Goal: Transaction & Acquisition: Purchase product/service

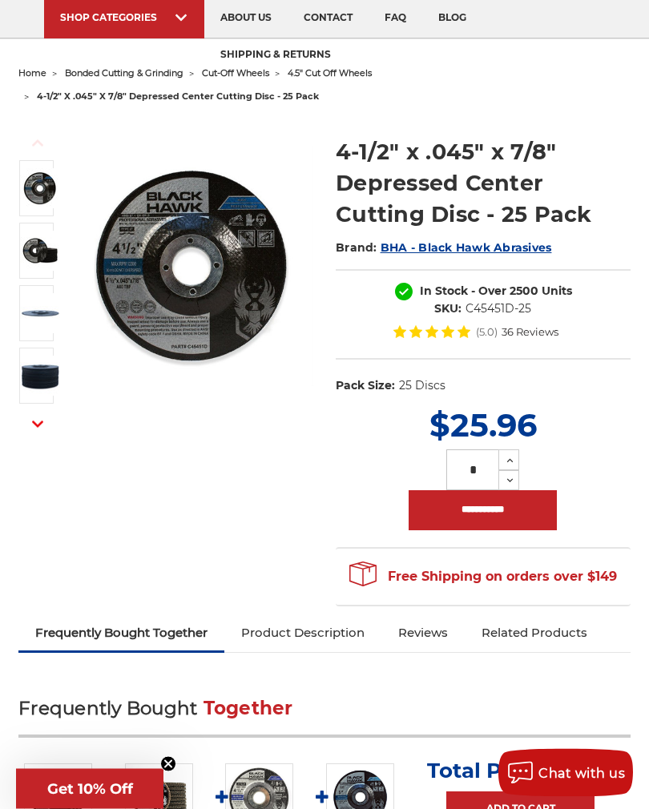
scroll to position [115, 0]
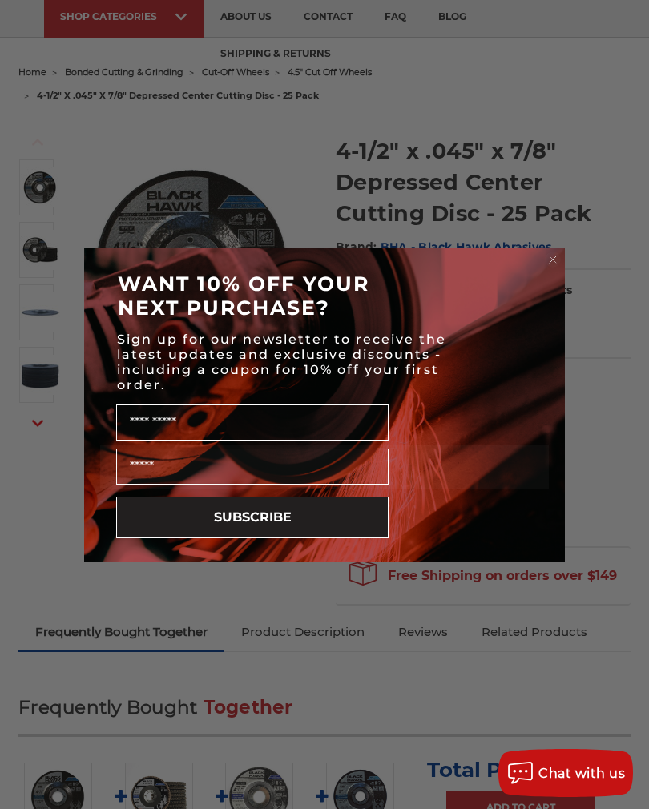
click at [39, 182] on div "Close dialog WANT 10% OFF YOUR NEXT PURCHASE? Sign up for our newsletter to rec…" at bounding box center [324, 404] width 649 height 809
click at [541, 264] on form "WANT 10% OFF YOUR NEXT PURCHASE? Sign up for our newsletter to receive the late…" at bounding box center [324, 404] width 481 height 315
click at [547, 267] on circle "Close dialog" at bounding box center [552, 258] width 15 height 15
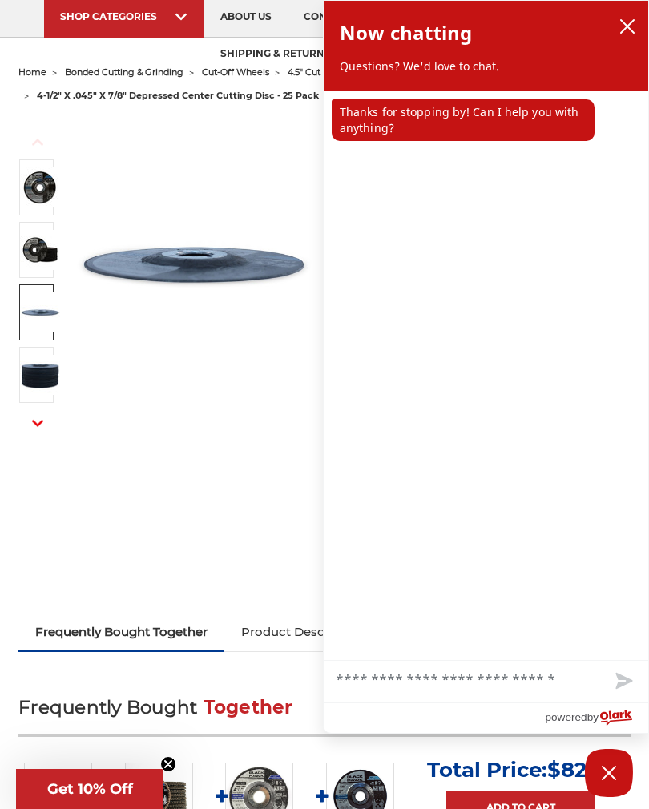
click at [37, 310] on img at bounding box center [40, 312] width 40 height 40
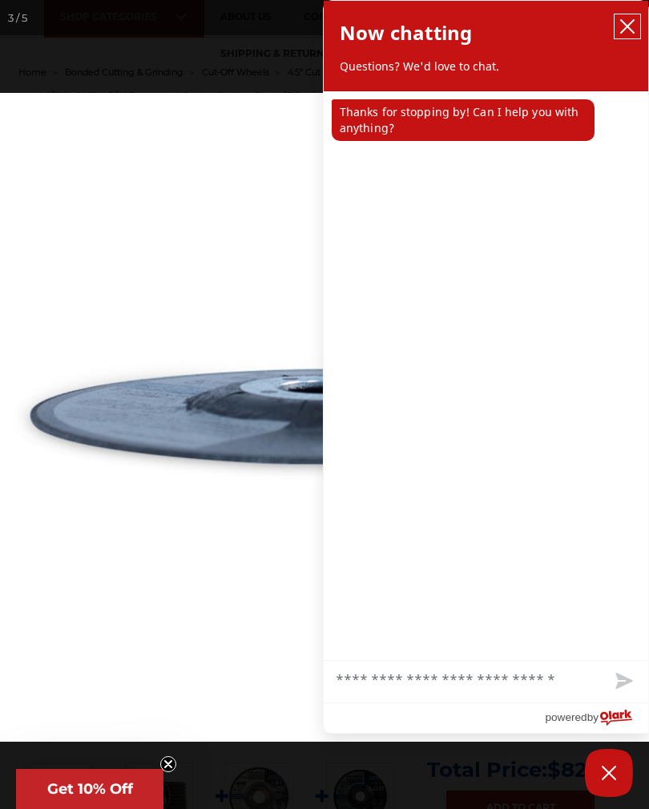
click at [630, 15] on button "close chatbox" at bounding box center [627, 26] width 26 height 24
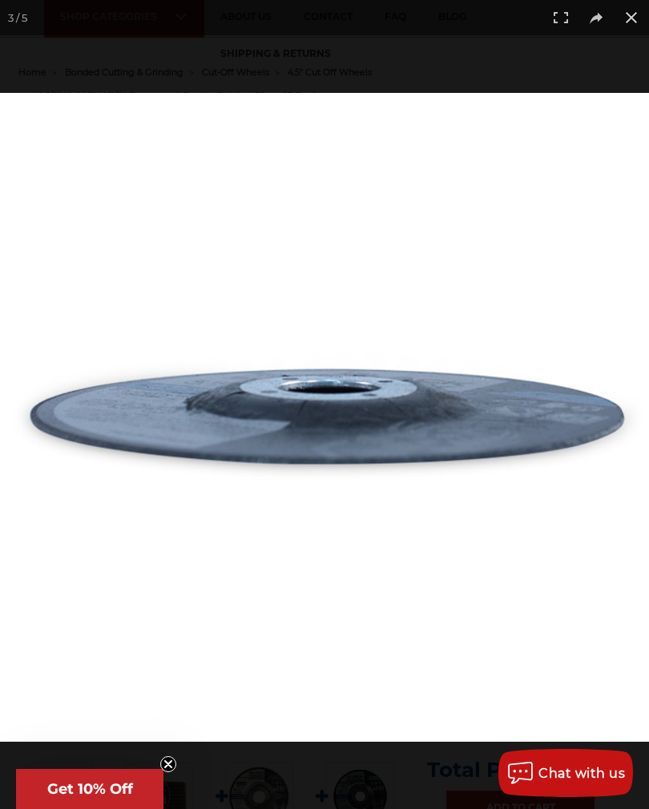
click at [75, 218] on img at bounding box center [324, 417] width 649 height 649
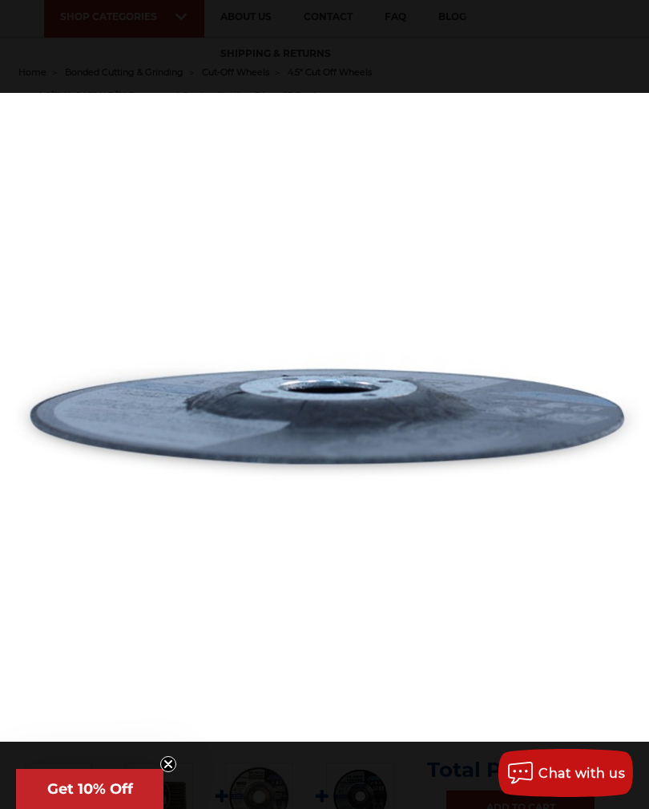
click at [76, 227] on img at bounding box center [324, 417] width 649 height 649
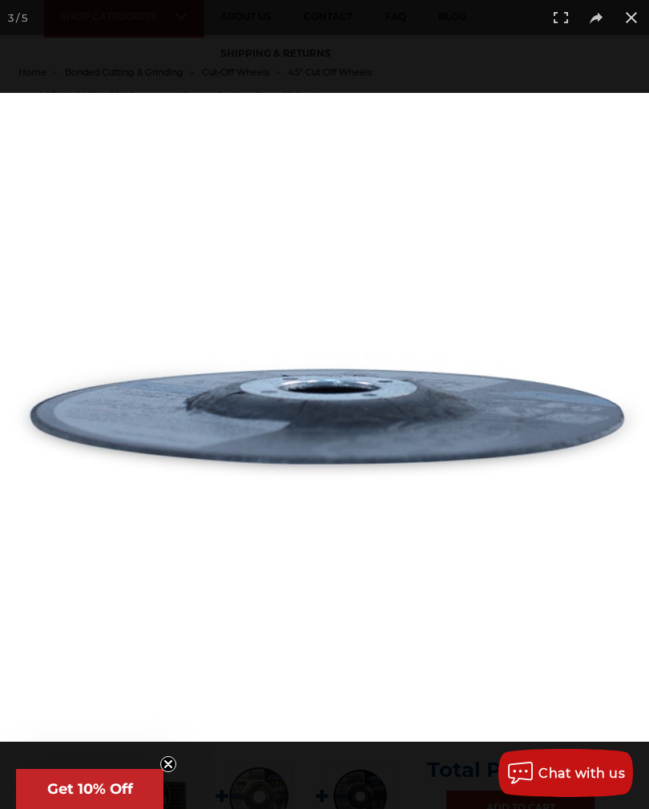
click at [639, 10] on button at bounding box center [631, 17] width 35 height 35
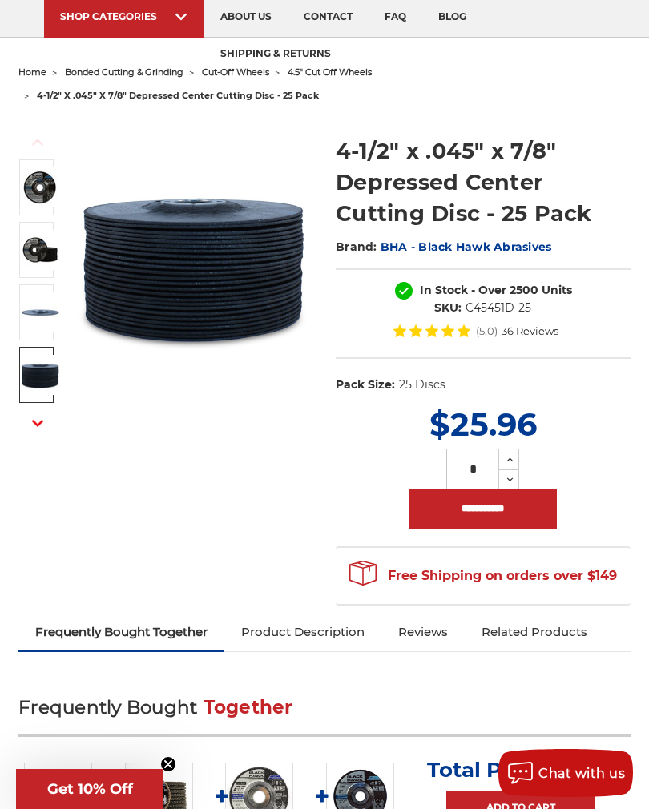
click at [44, 375] on img at bounding box center [40, 375] width 40 height 40
click at [627, 20] on button at bounding box center [631, 17] width 35 height 35
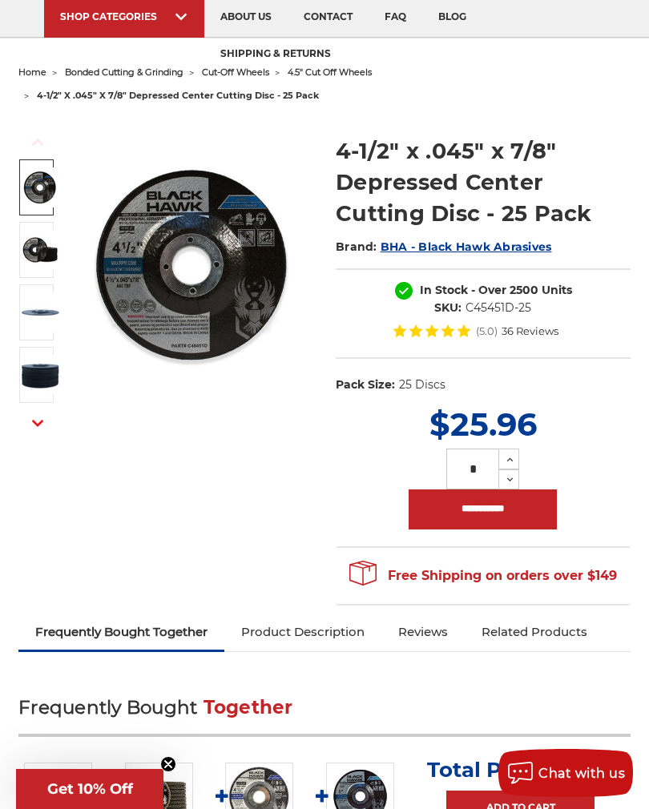
click at [37, 188] on img at bounding box center [40, 187] width 40 height 40
click at [622, 18] on button at bounding box center [631, 17] width 35 height 35
